Goal: Navigation & Orientation: Find specific page/section

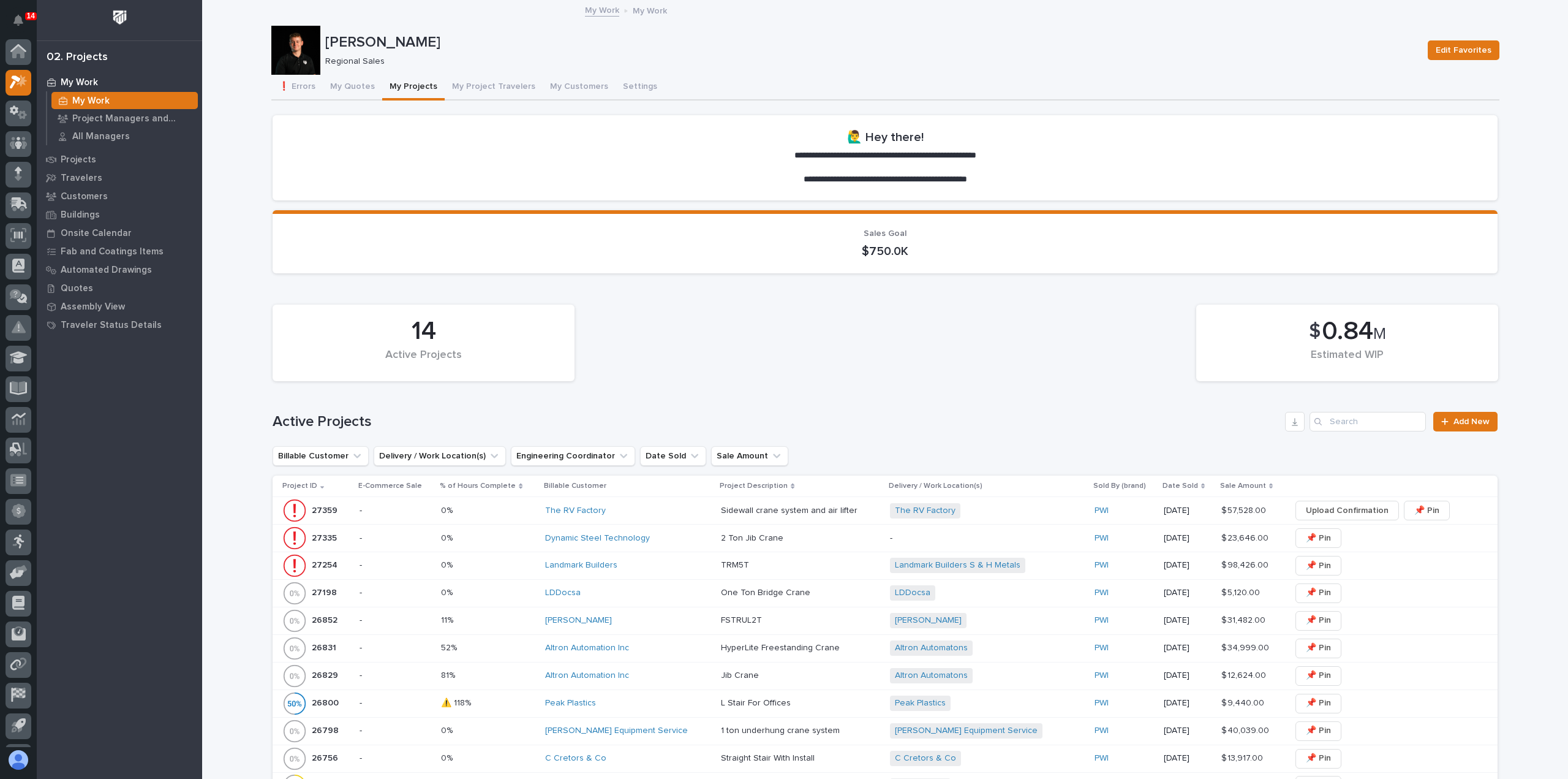
scroll to position [27, 0]
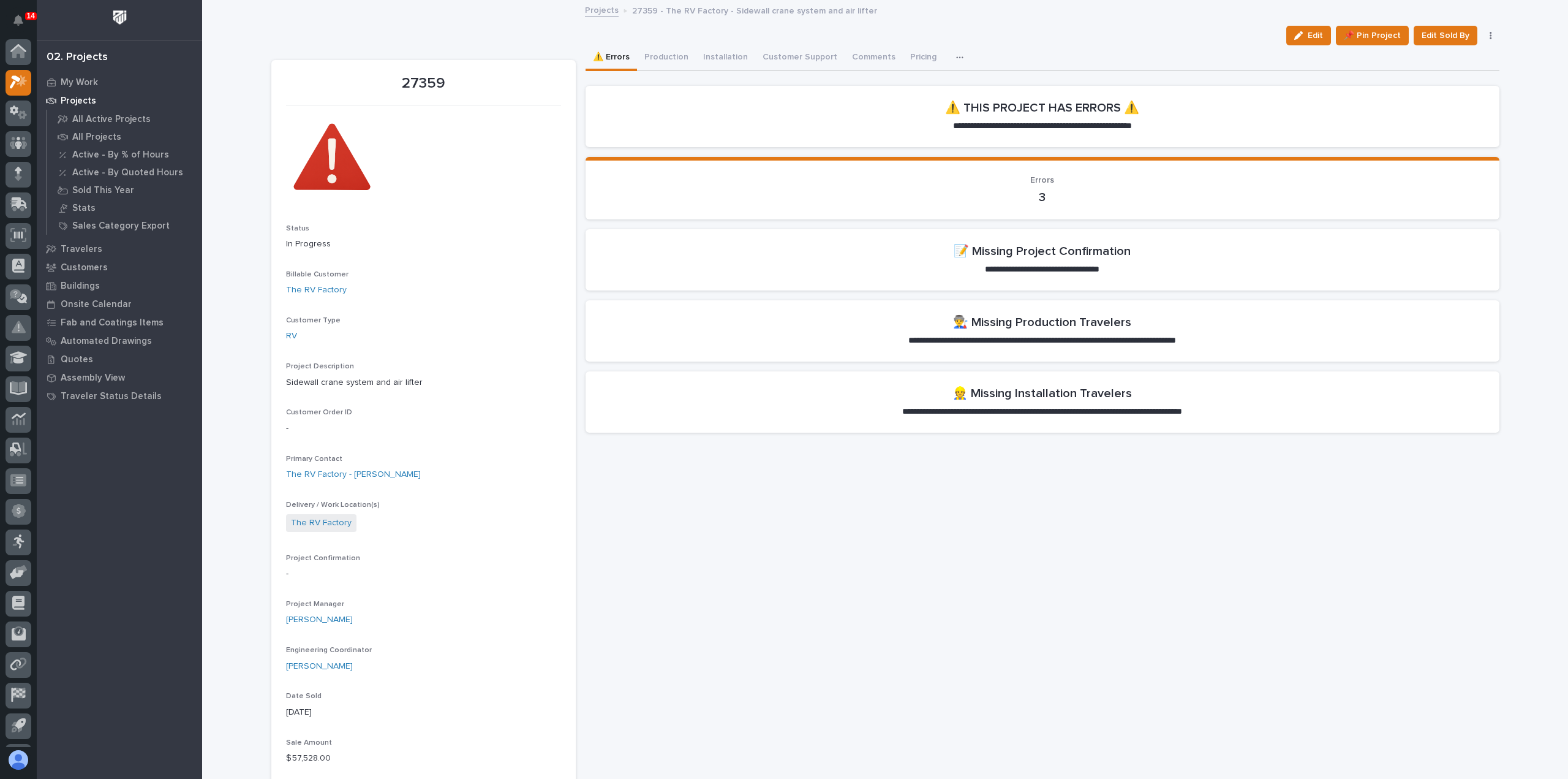
click at [593, 12] on link "Projects" at bounding box center [602, 10] width 34 height 14
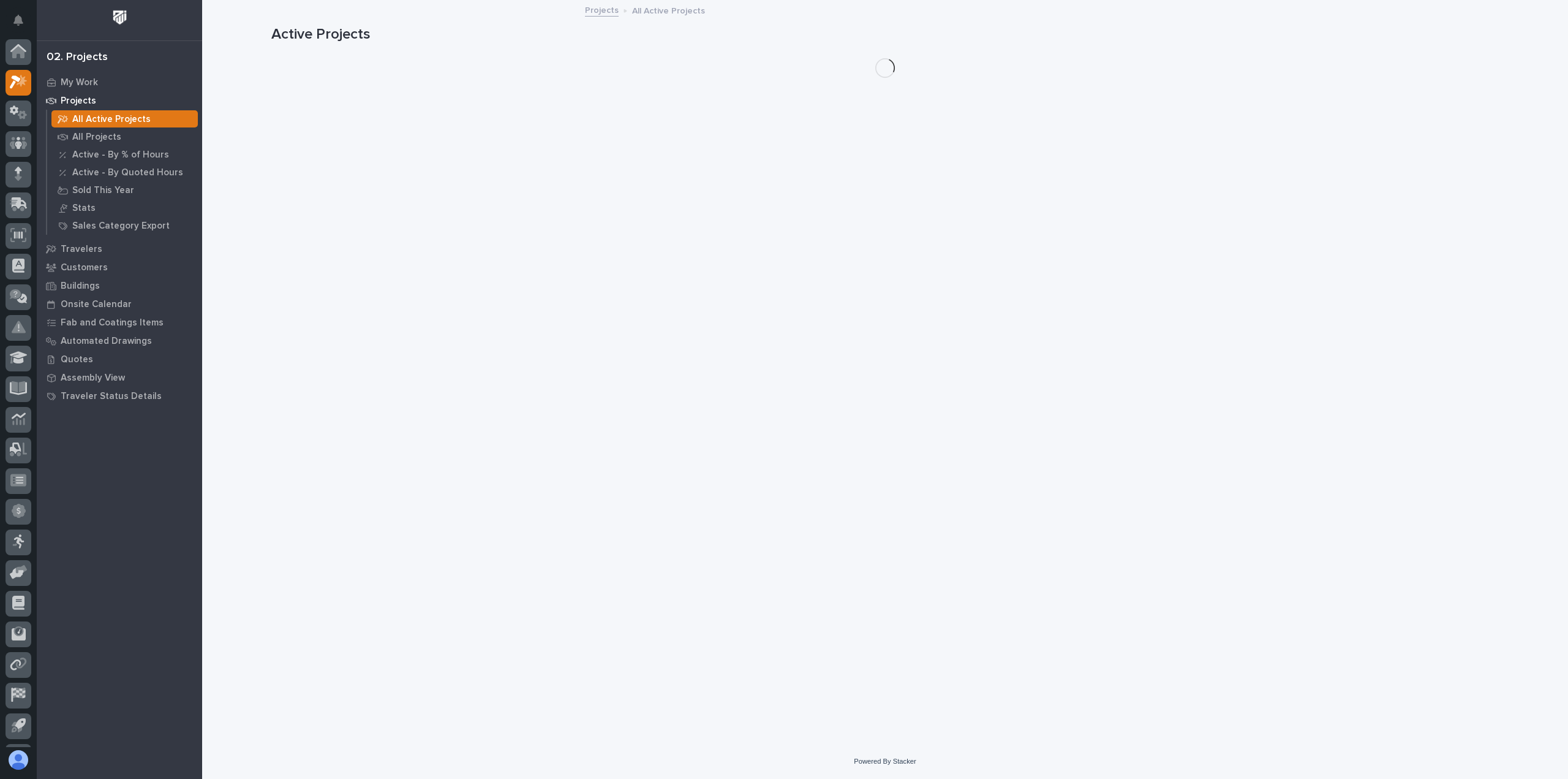
scroll to position [27, 0]
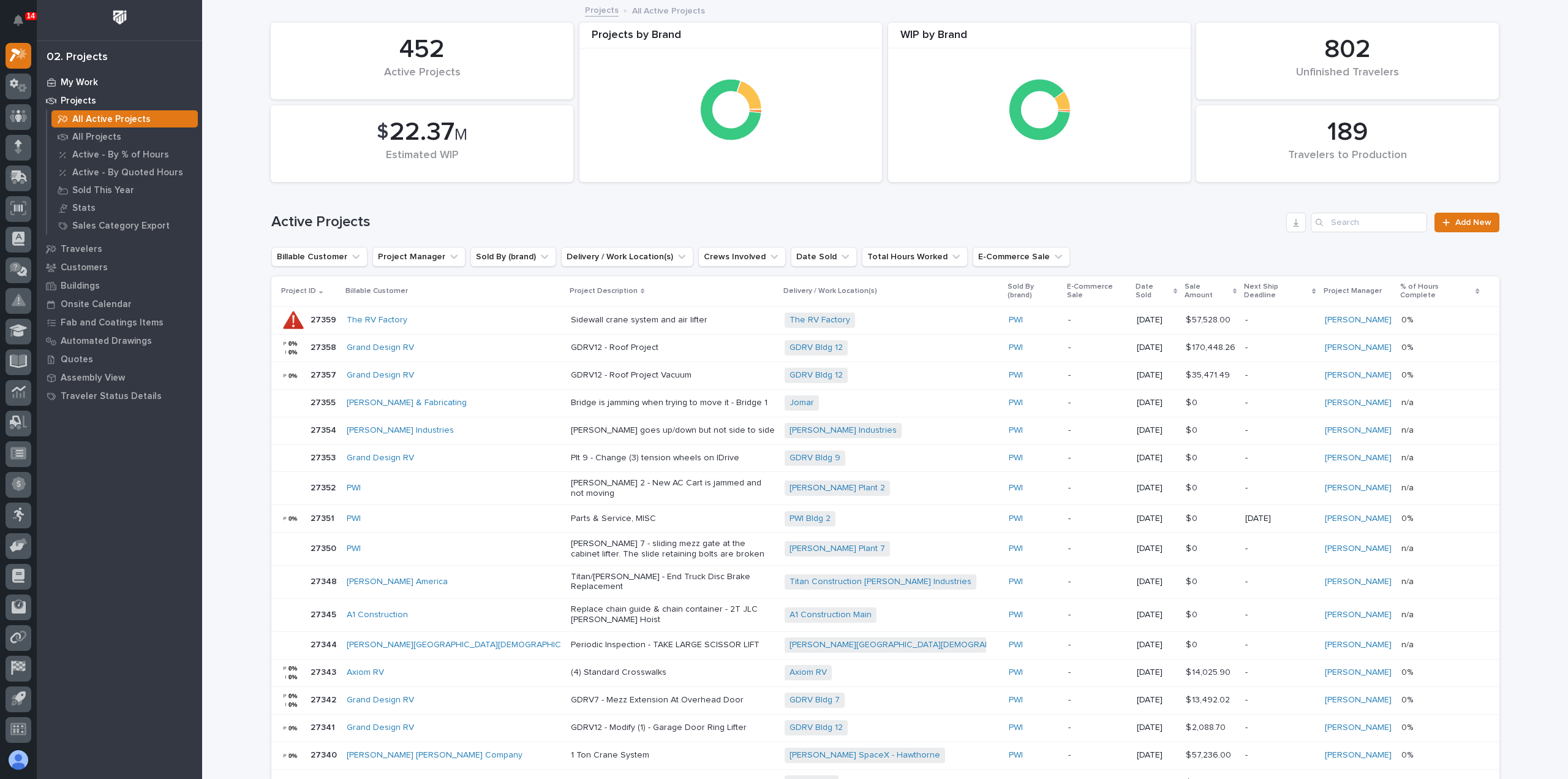
click at [86, 79] on p "My Work" at bounding box center [79, 83] width 37 height 11
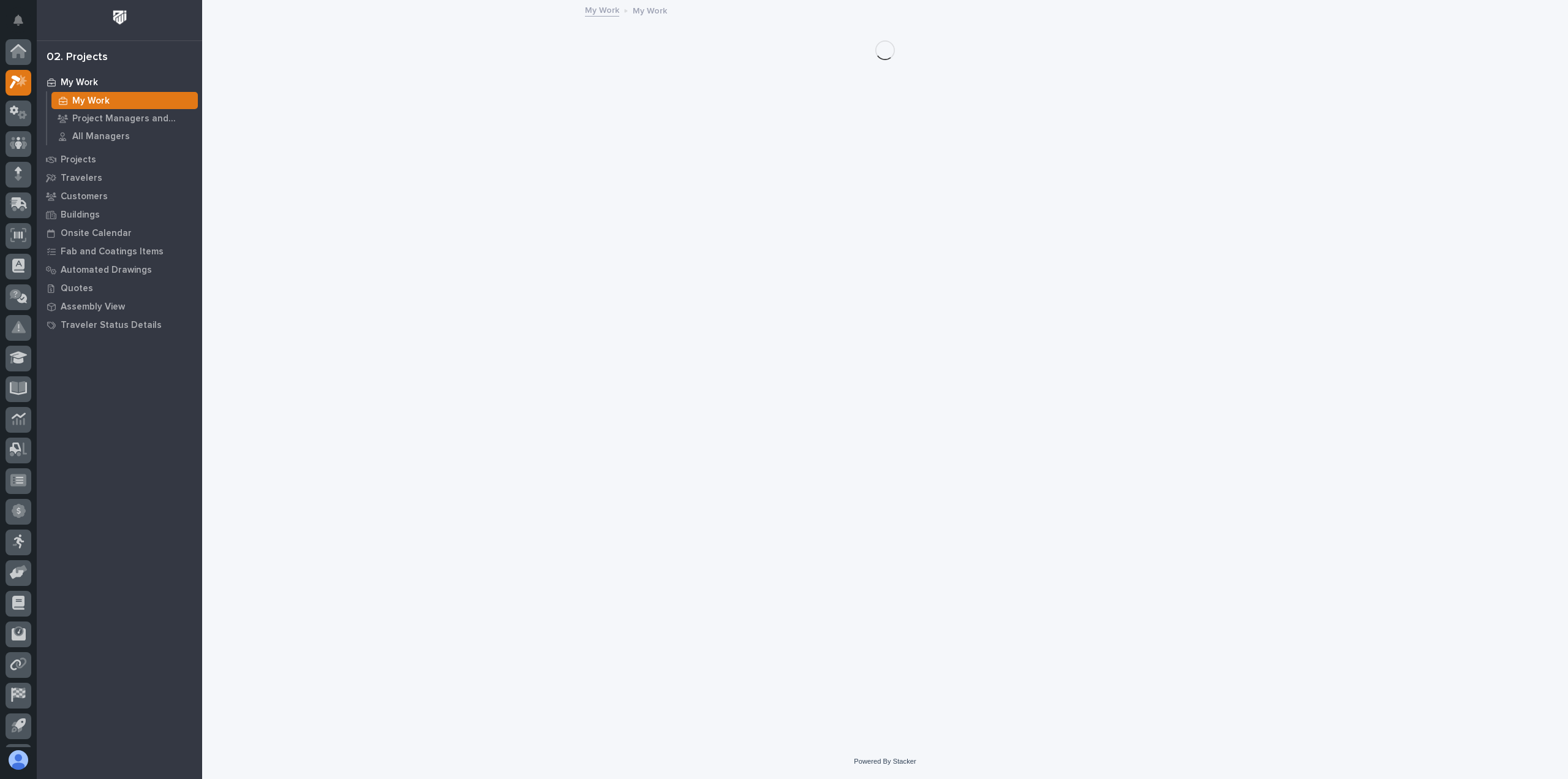
scroll to position [27, 0]
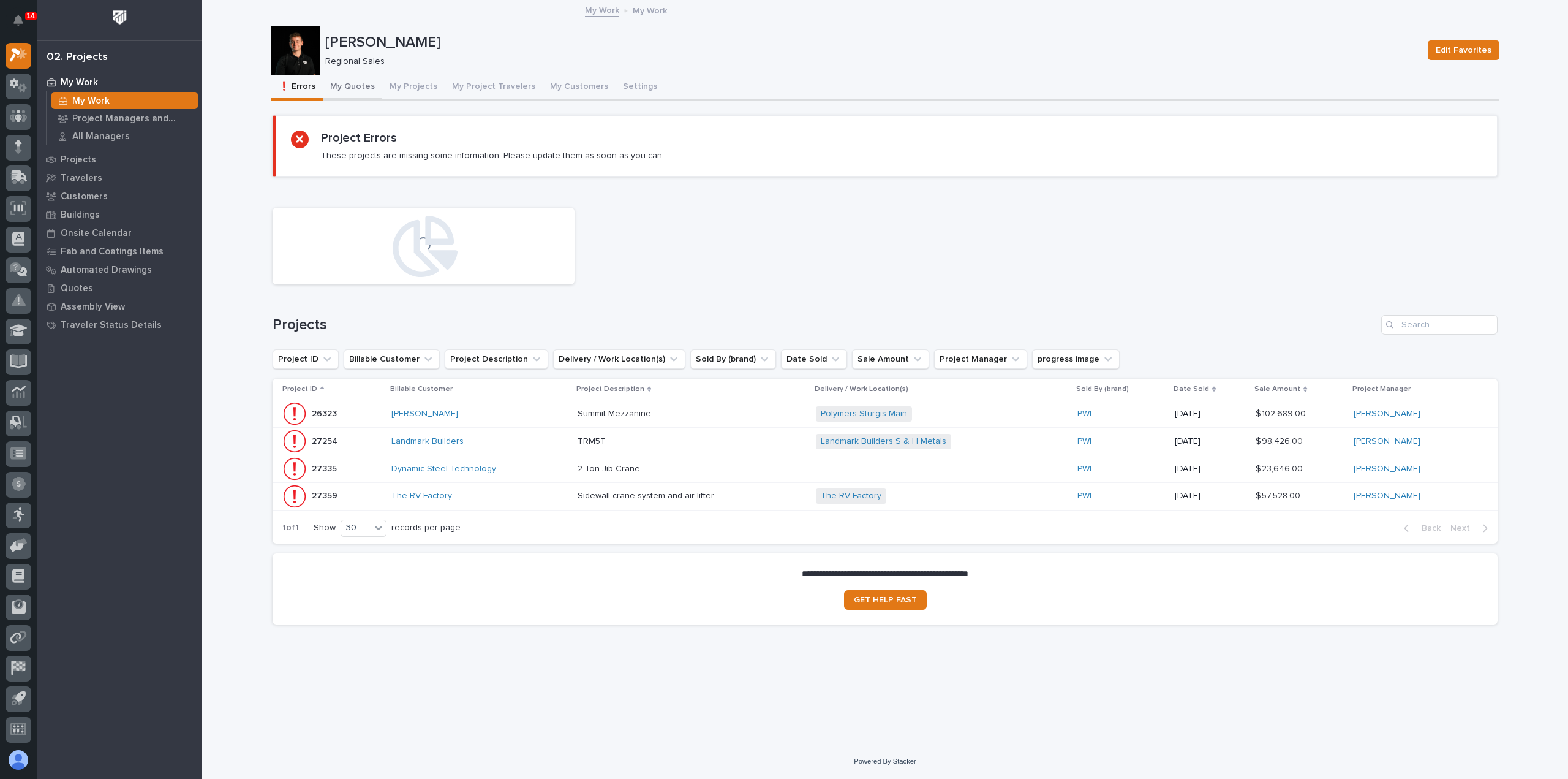
click at [353, 93] on button "My Quotes" at bounding box center [352, 87] width 60 height 26
